Goal: Find specific fact: Find specific fact

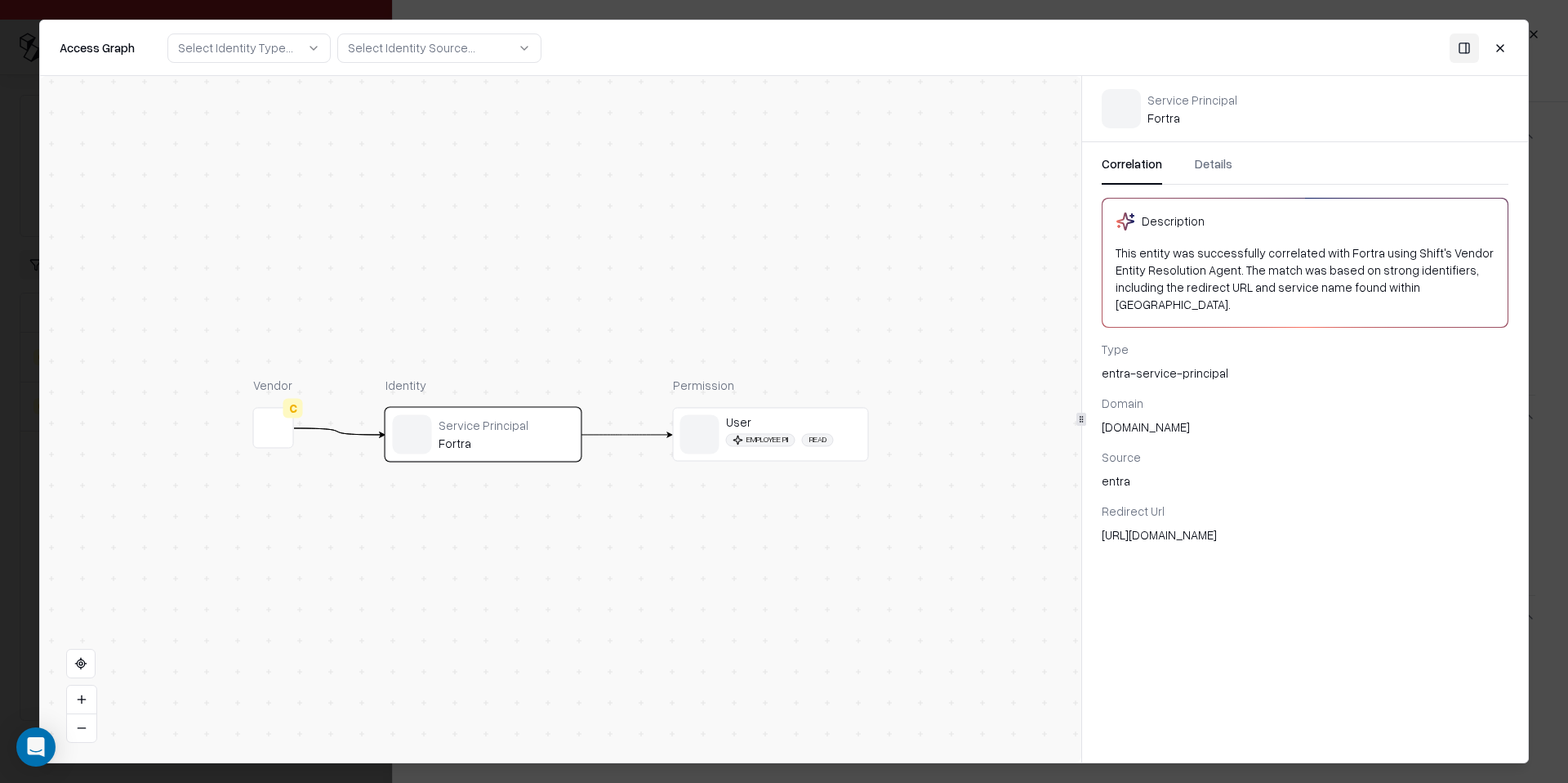
click at [1210, 160] on button "Details" at bounding box center [1213, 170] width 38 height 30
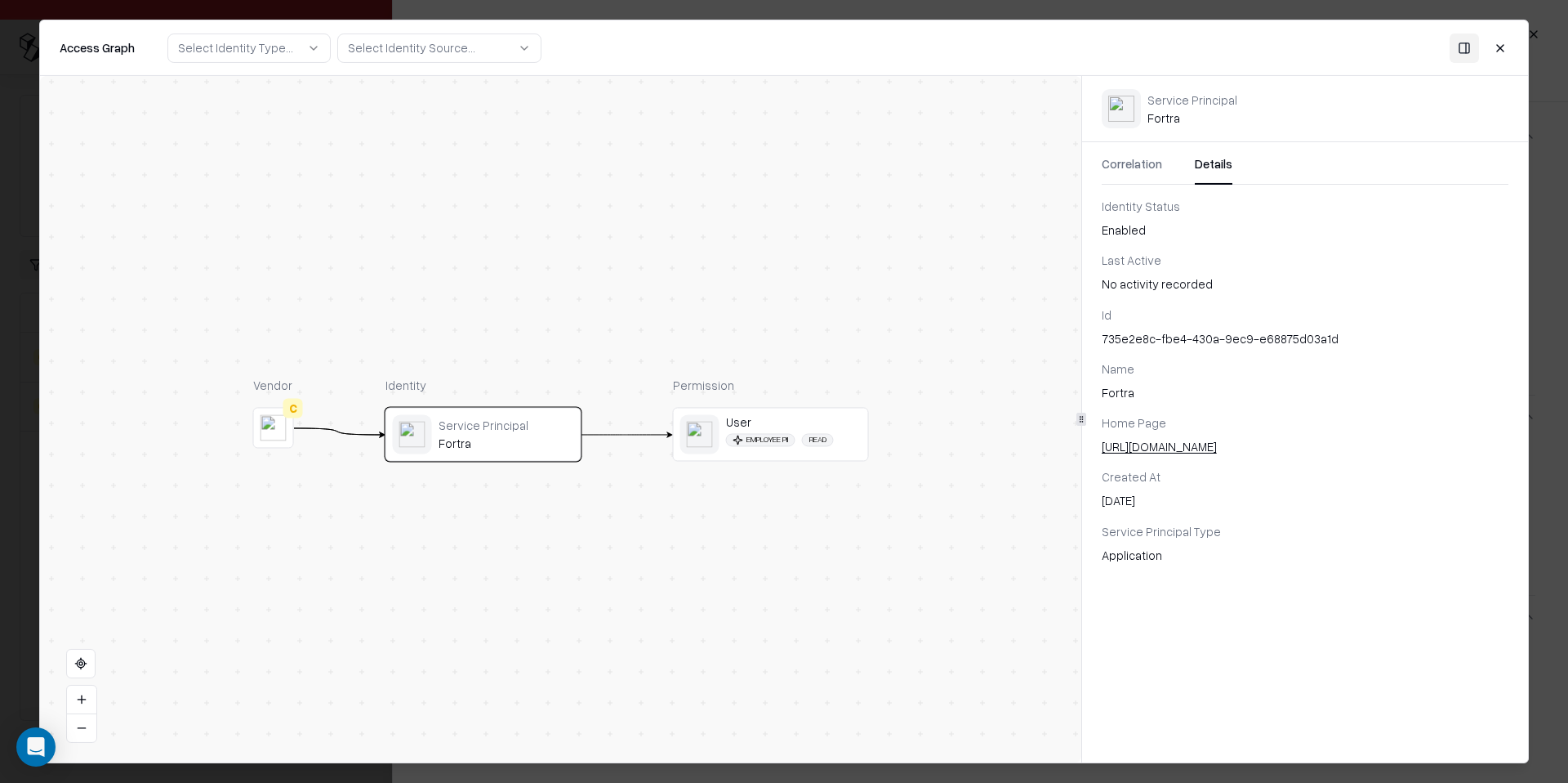
click at [1170, 323] on div "Id 735e2e8c-fbe4-430a-9ec9-e68875d03a1d" at bounding box center [1305, 326] width 407 height 41
click at [1170, 337] on div "735e2e8c-fbe4-430a-9ec9-e68875d03a1d" at bounding box center [1305, 339] width 407 height 18
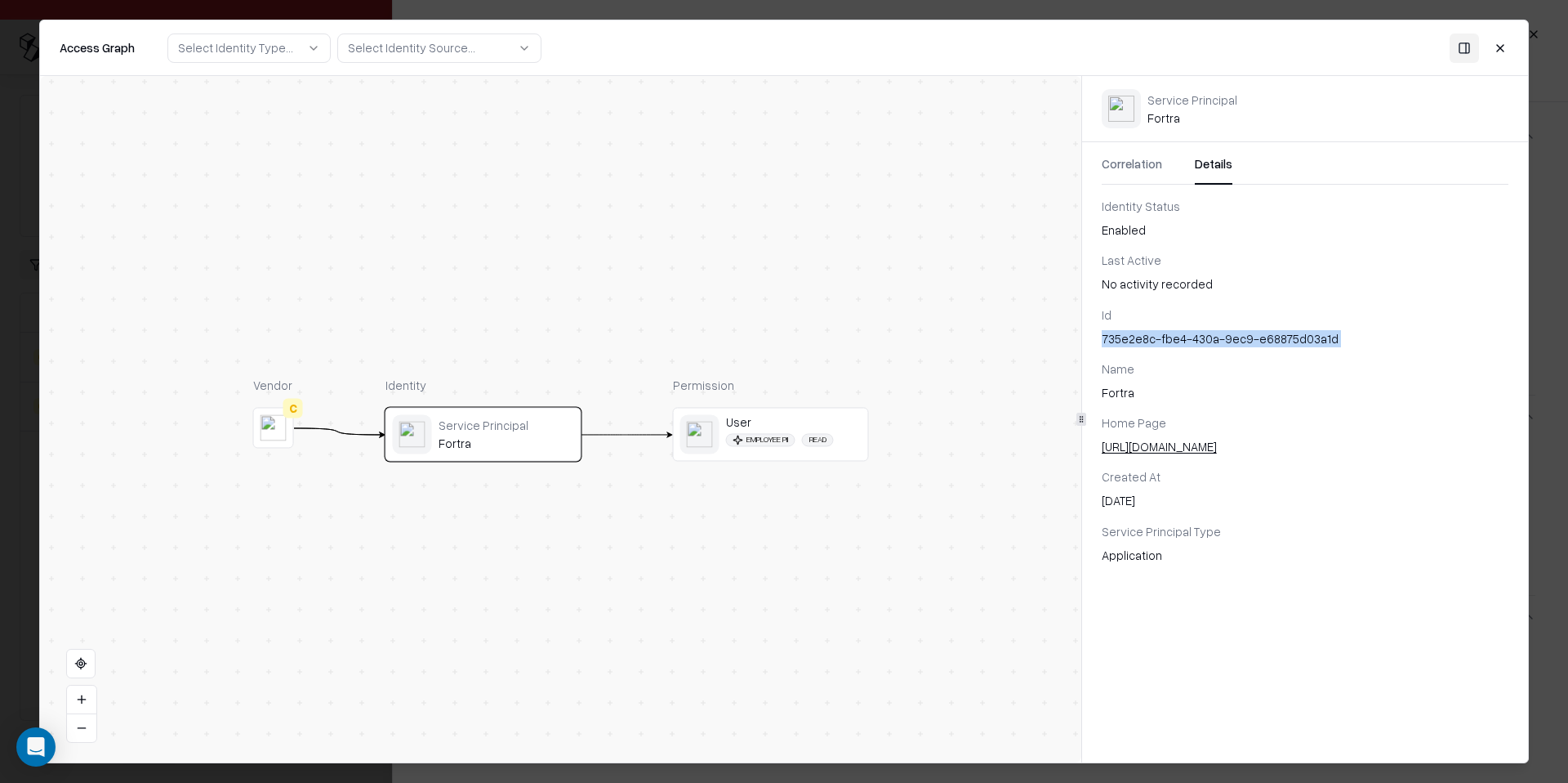
click at [1170, 337] on div "735e2e8c-fbe4-430a-9ec9-e68875d03a1d" at bounding box center [1305, 339] width 407 height 18
copy div "735e2e8c-fbe4-430a-9ec9-e68875d03a1d"
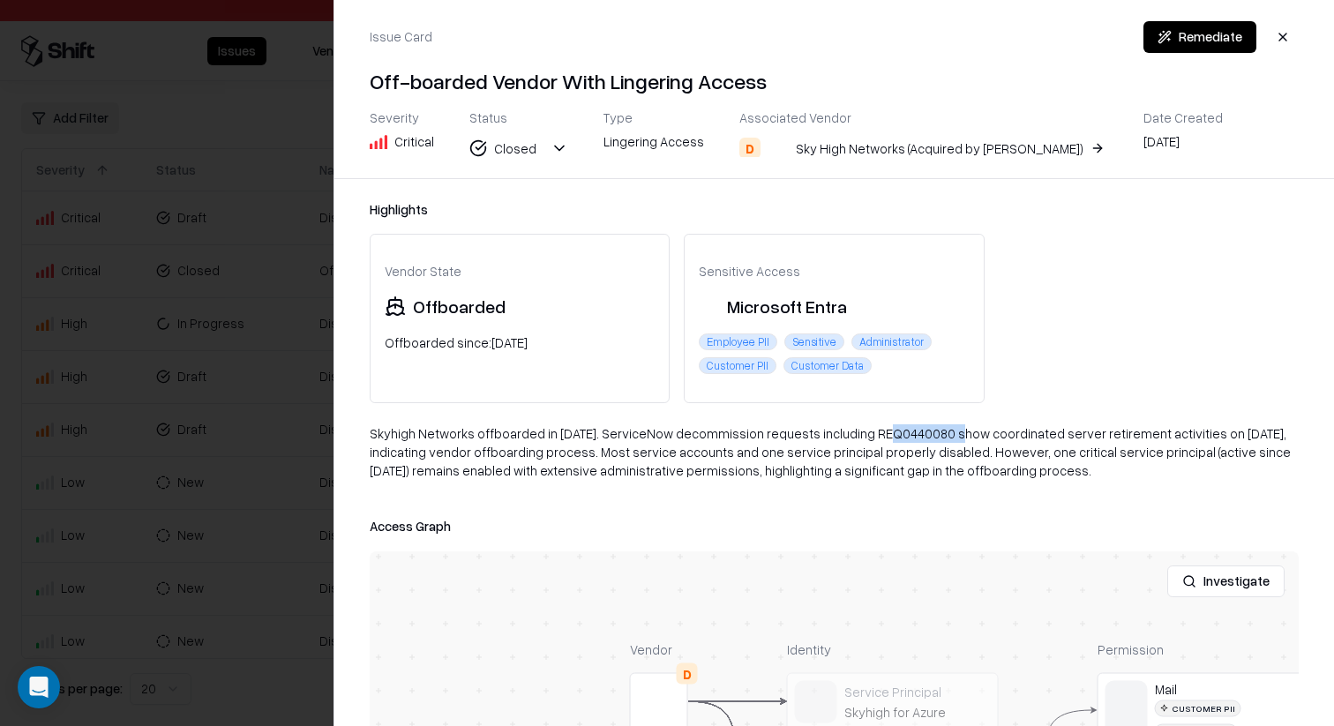
scroll to position [42, 0]
